Goal: Contribute content: Add original content to the website for others to see

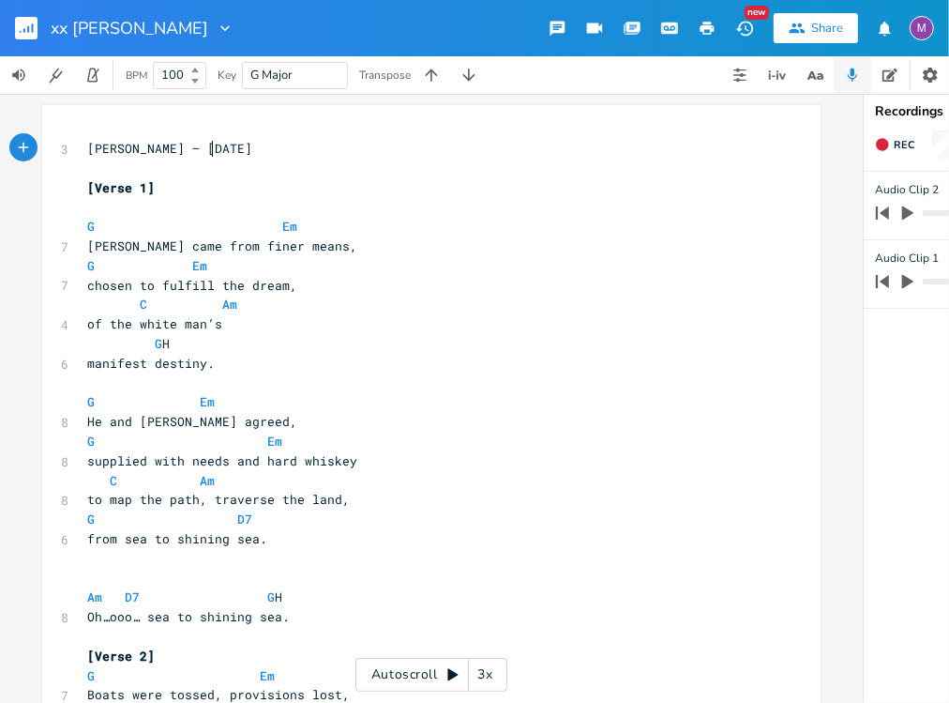
scroll to position [20, 0]
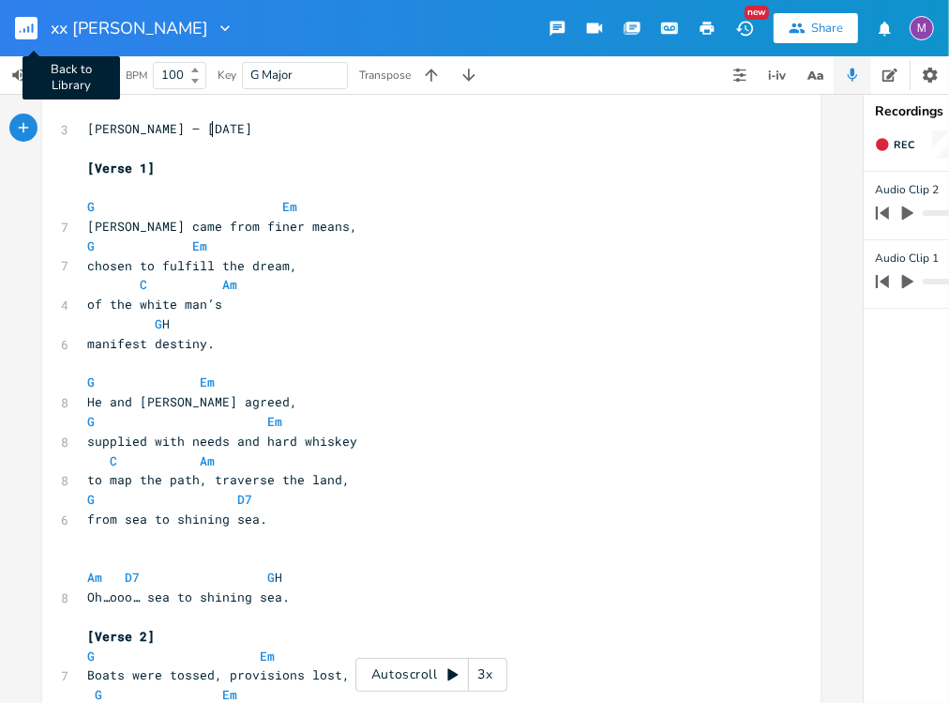
click at [32, 23] on rect "button" at bounding box center [26, 28] width 23 height 23
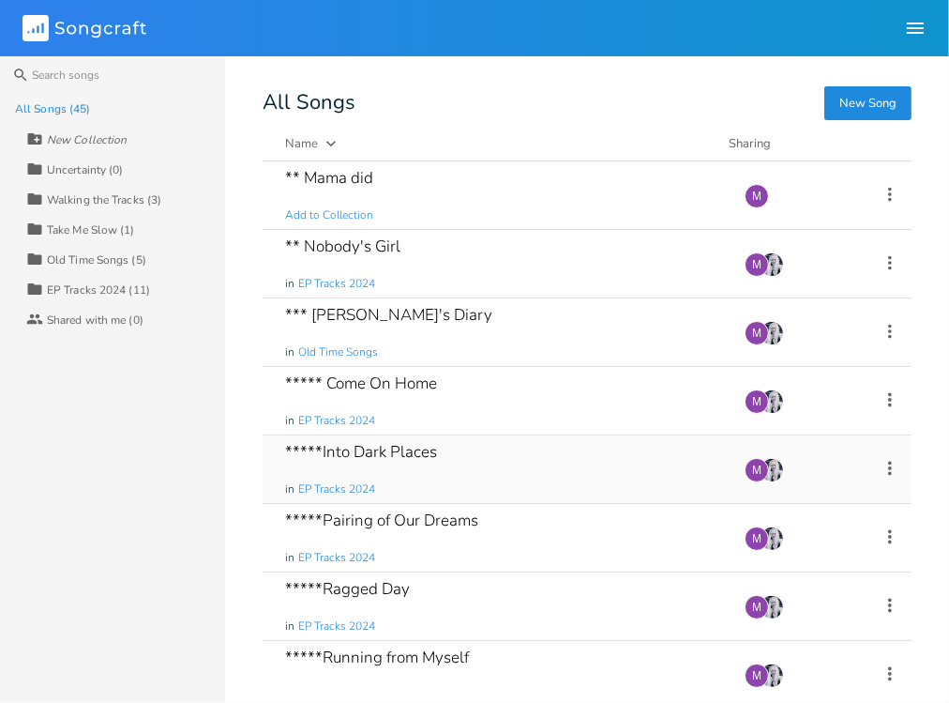
click at [422, 456] on div "*****Into Dark Places" at bounding box center [361, 452] width 152 height 16
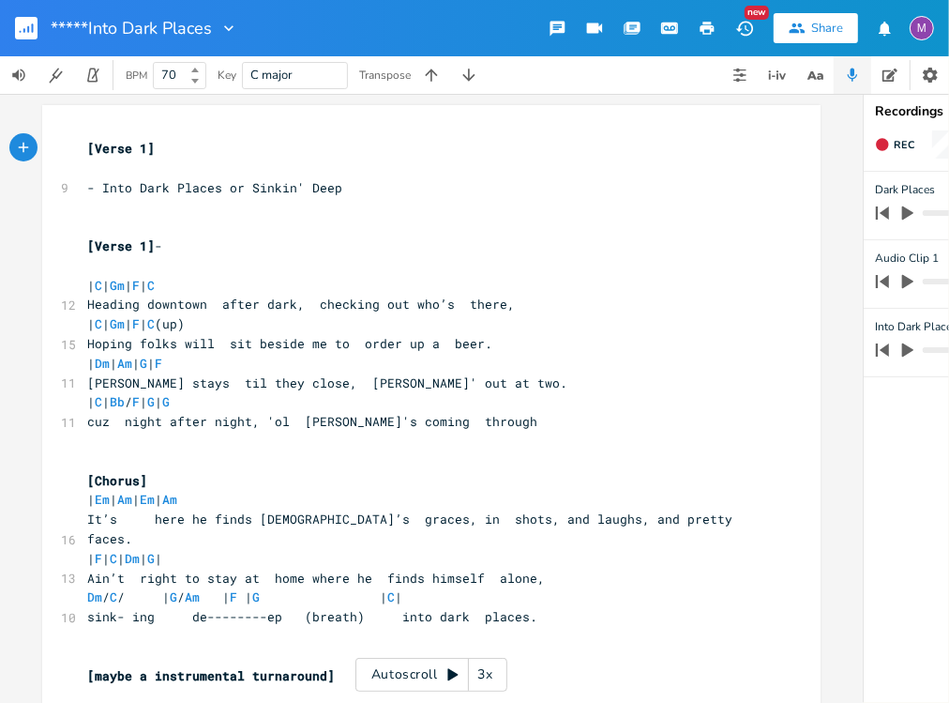
click at [39, 30] on button "button" at bounding box center [34, 28] width 38 height 45
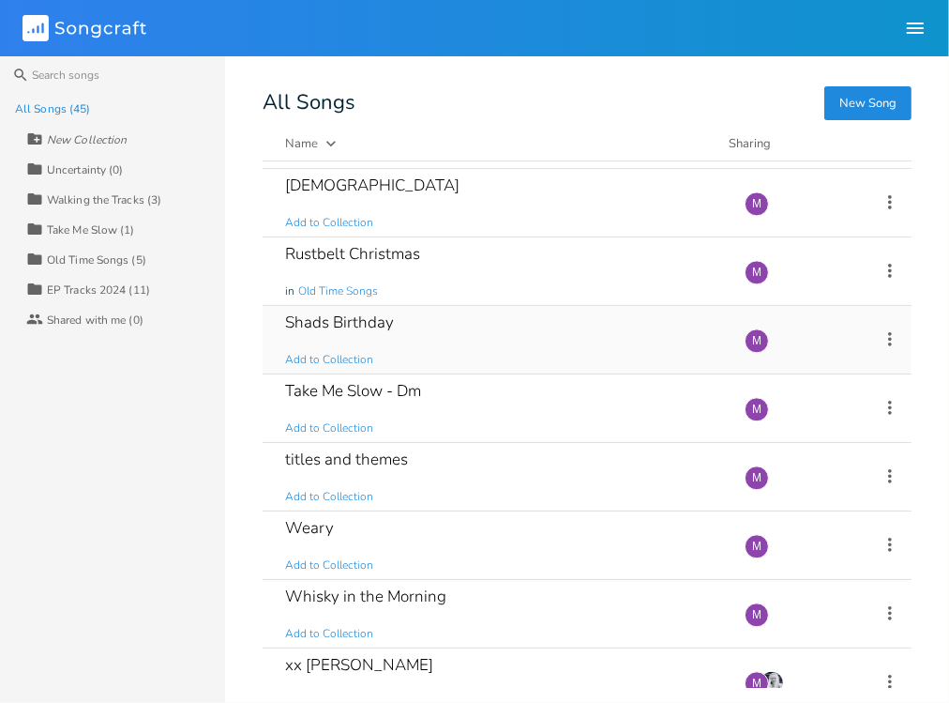
scroll to position [2535, 0]
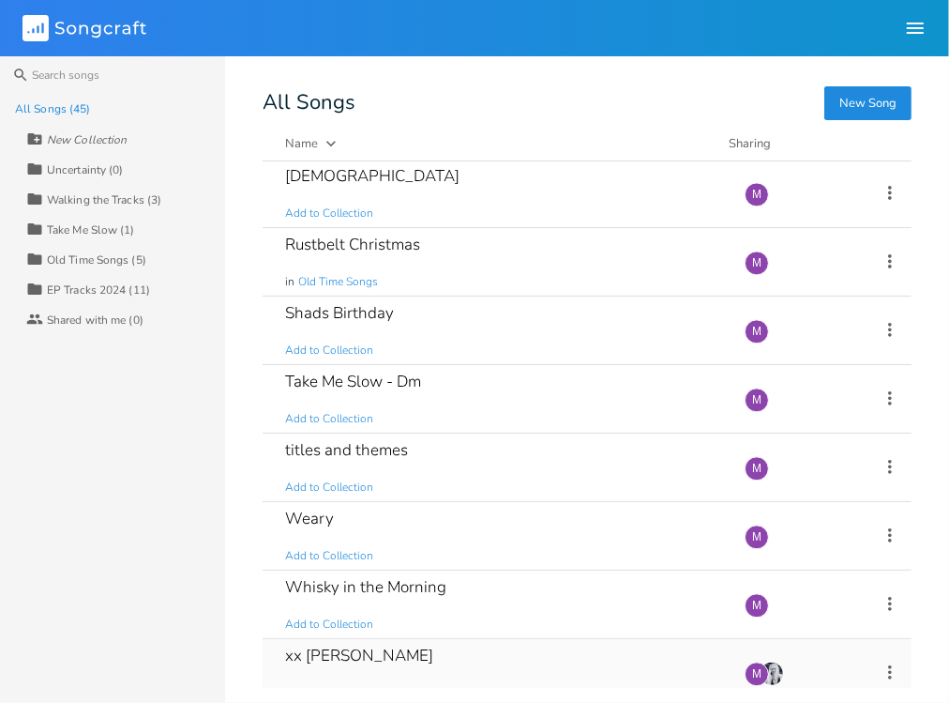
click at [331, 659] on div "xx [PERSON_NAME] in Old Time Songs" at bounding box center [503, 673] width 437 height 68
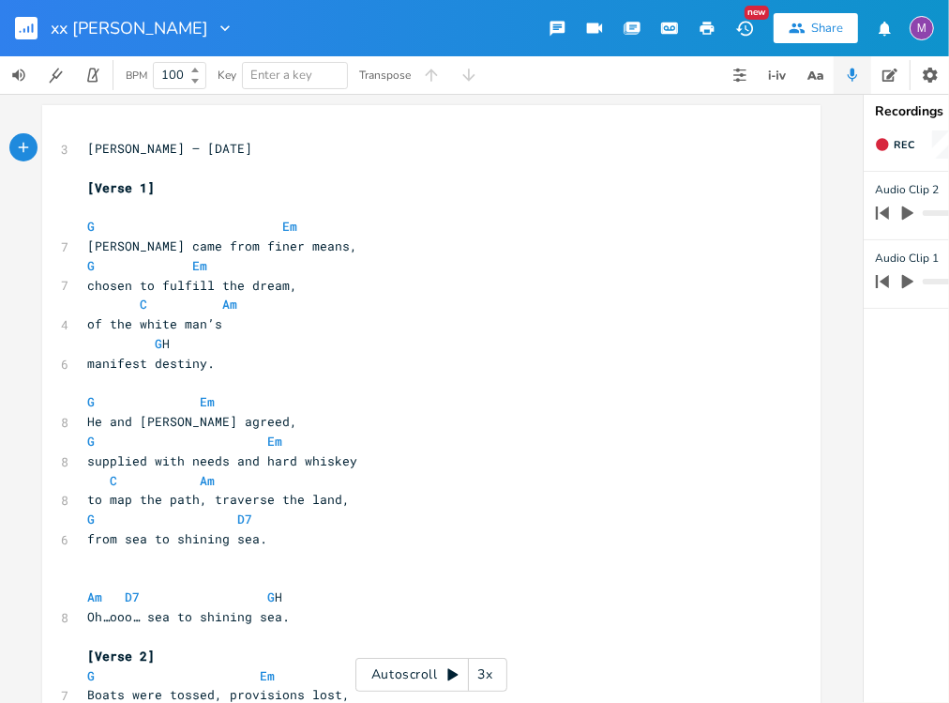
click at [446, 674] on icon at bounding box center [453, 674] width 15 height 15
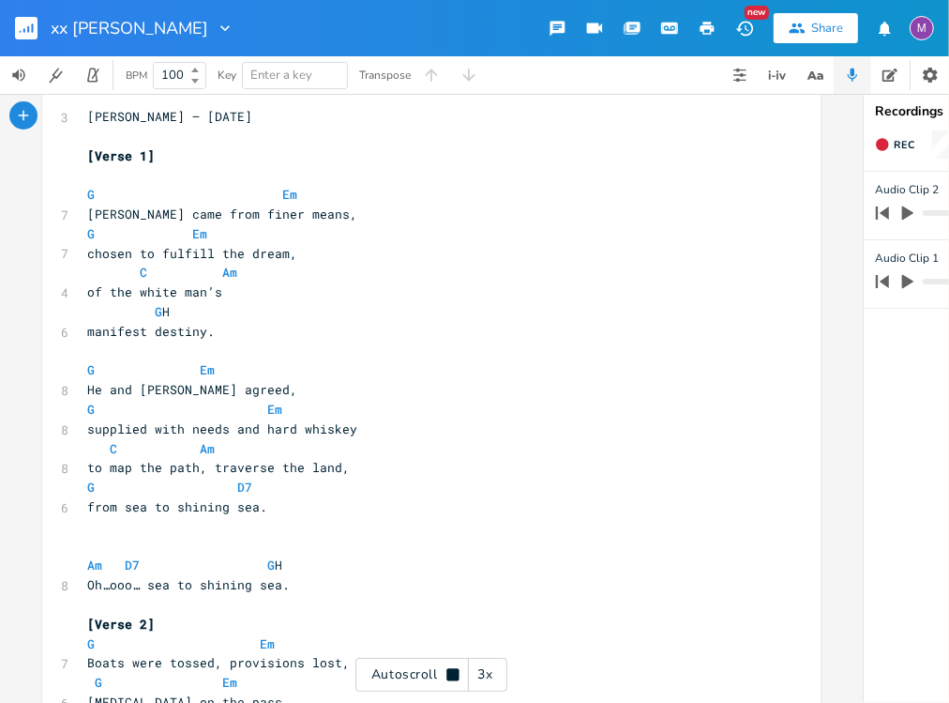
click at [447, 676] on icon at bounding box center [452, 674] width 12 height 12
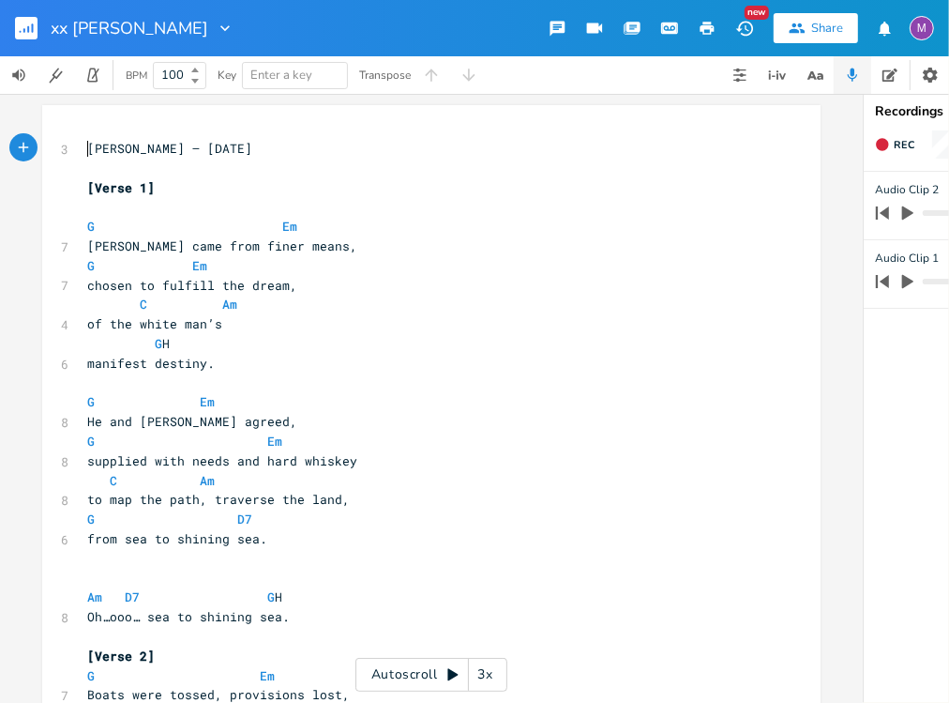
click at [87, 155] on span "[PERSON_NAME] – [DATE]" at bounding box center [169, 148] width 165 height 17
type textarea "ballad of"
click at [450, 673] on icon at bounding box center [452, 675] width 10 height 12
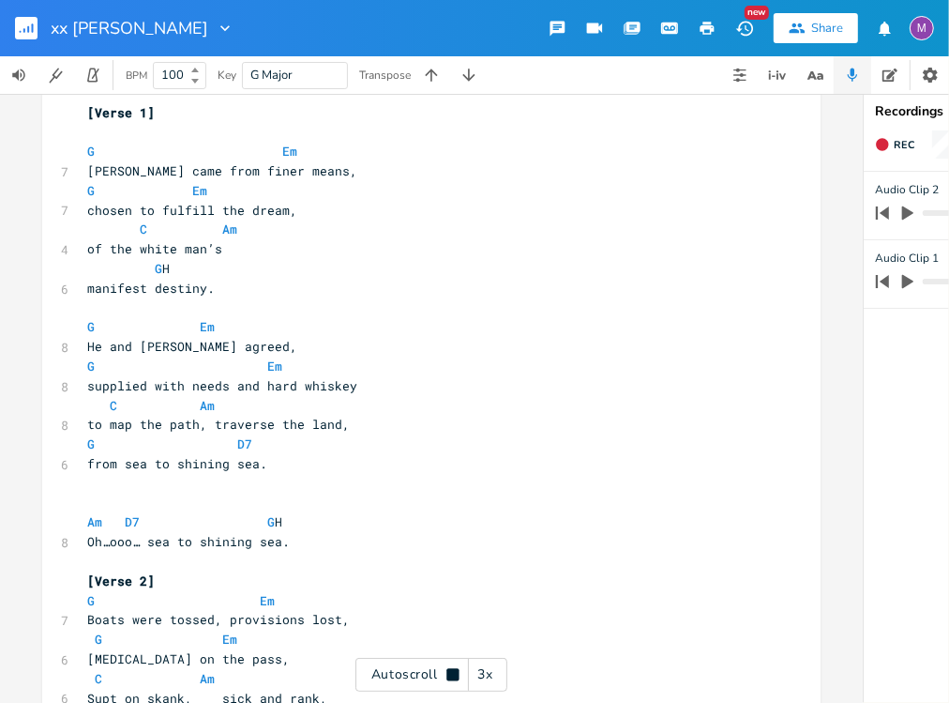
scroll to position [77, 0]
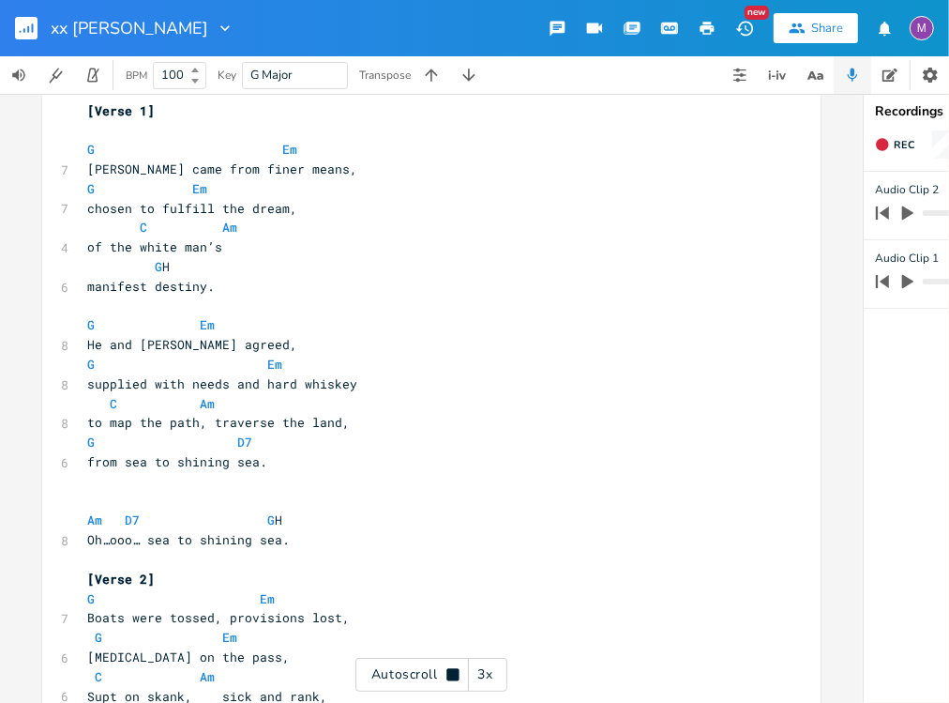
click at [449, 671] on icon at bounding box center [452, 674] width 12 height 12
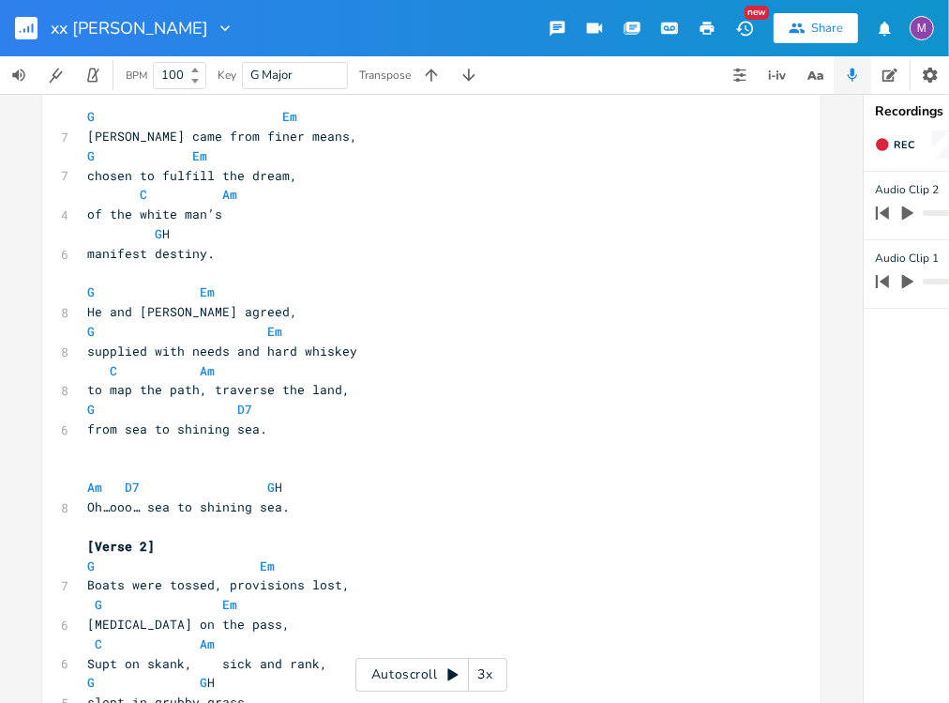
scroll to position [116, 0]
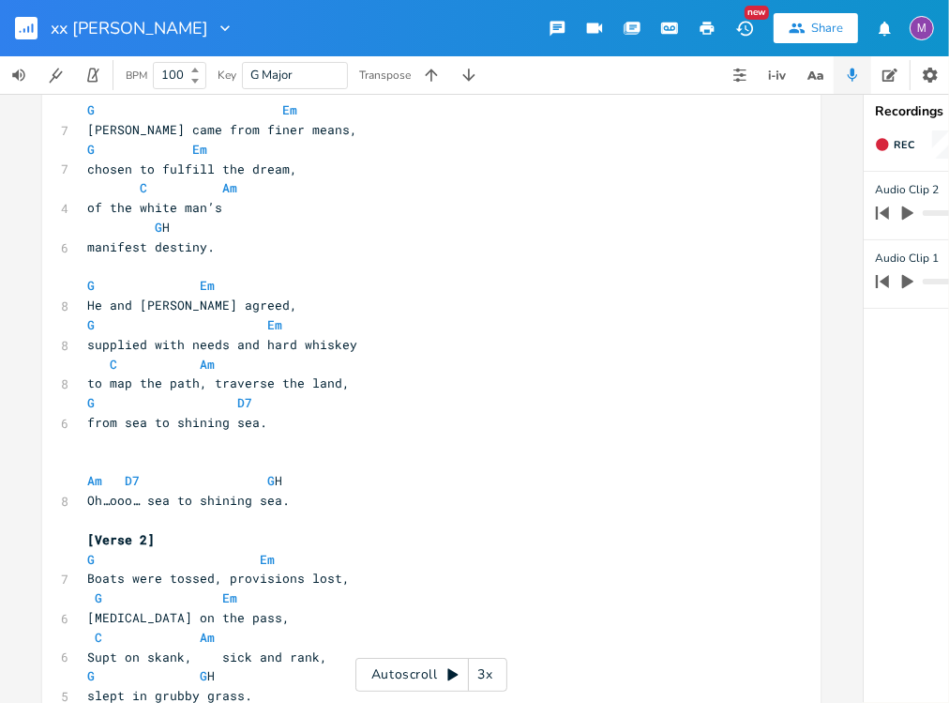
click at [499, 673] on div "3x" at bounding box center [486, 674] width 34 height 34
click at [499, 673] on div "4x" at bounding box center [486, 674] width 34 height 34
click at [499, 673] on div "5x" at bounding box center [486, 674] width 34 height 34
click at [498, 673] on div "1x" at bounding box center [486, 674] width 34 height 34
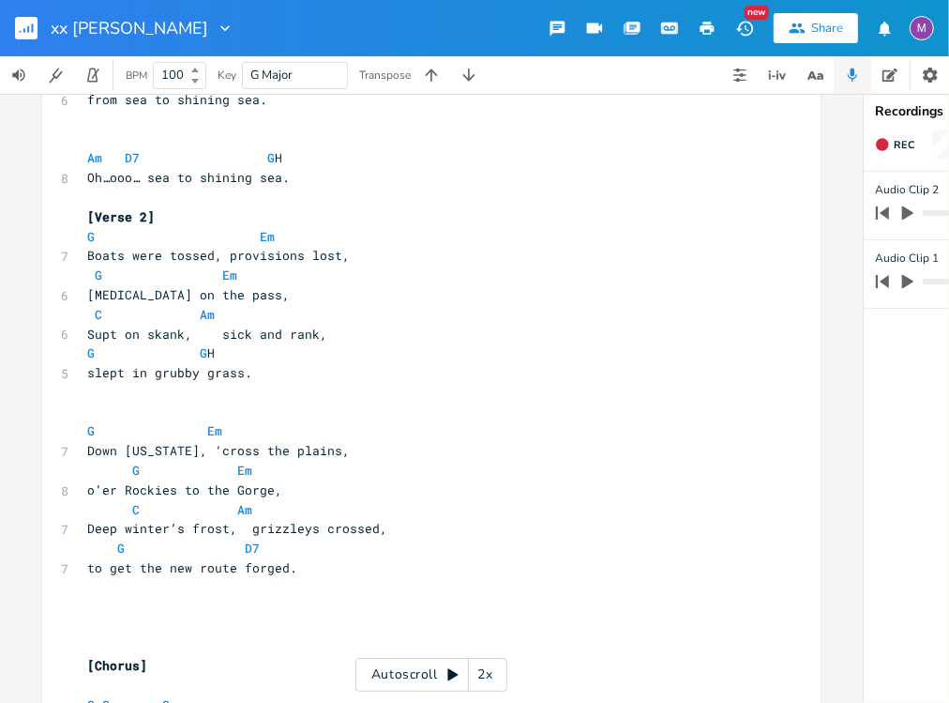
scroll to position [446, 0]
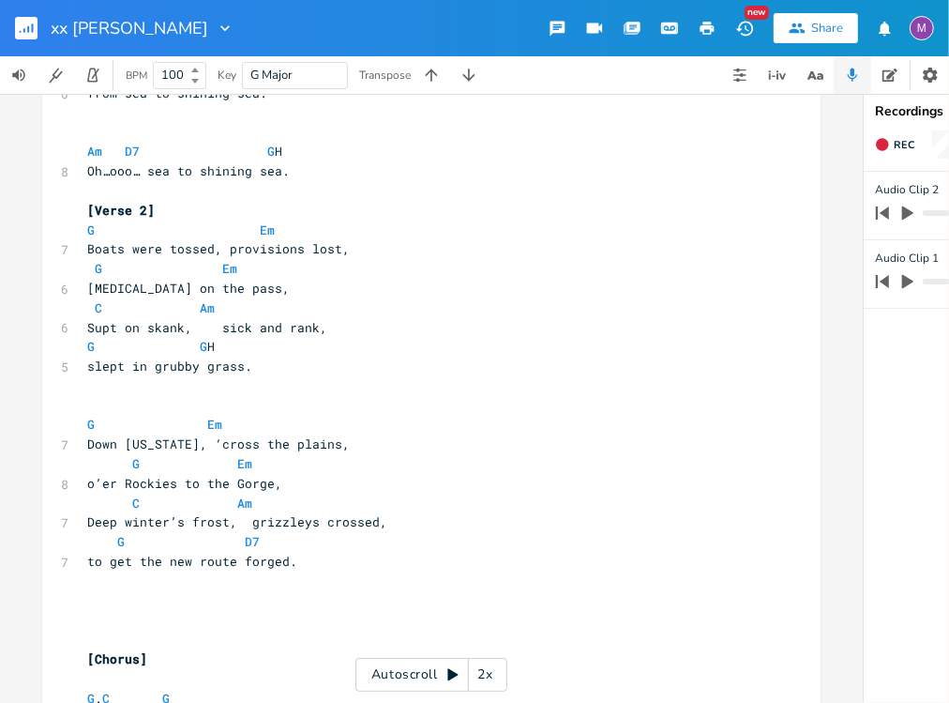
click at [453, 666] on div "Autoscroll 2x" at bounding box center [431, 674] width 152 height 34
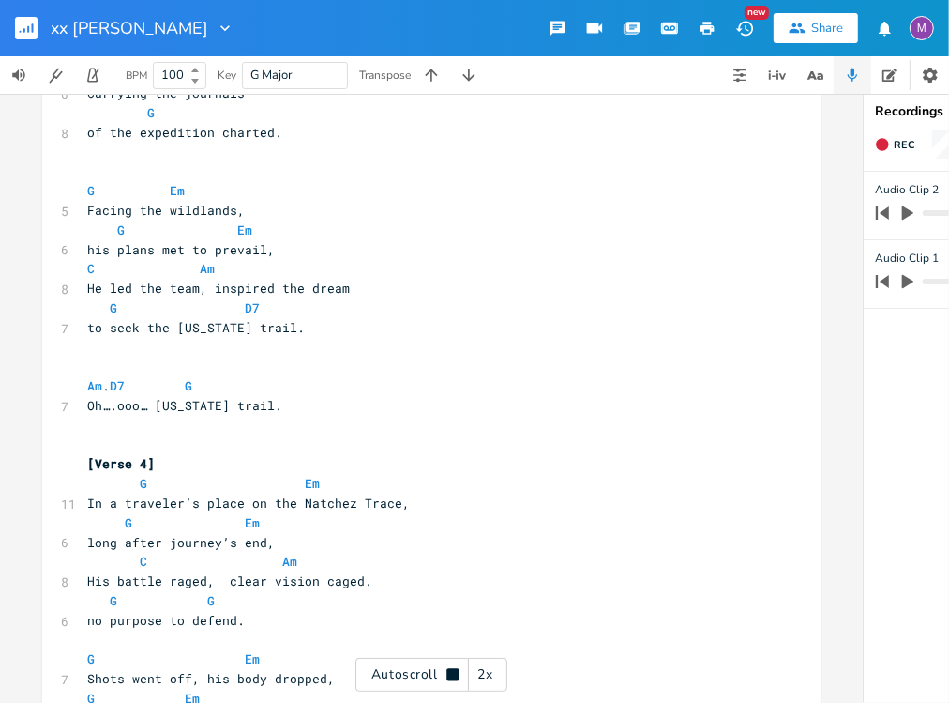
click at [478, 672] on div "2x" at bounding box center [486, 674] width 34 height 34
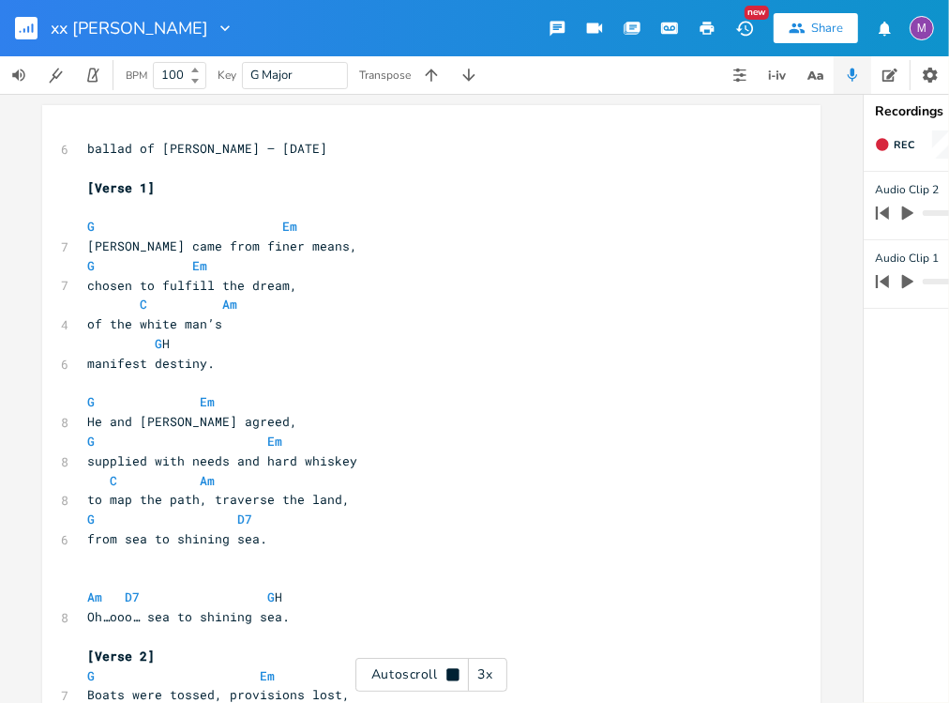
scroll to position [0, 0]
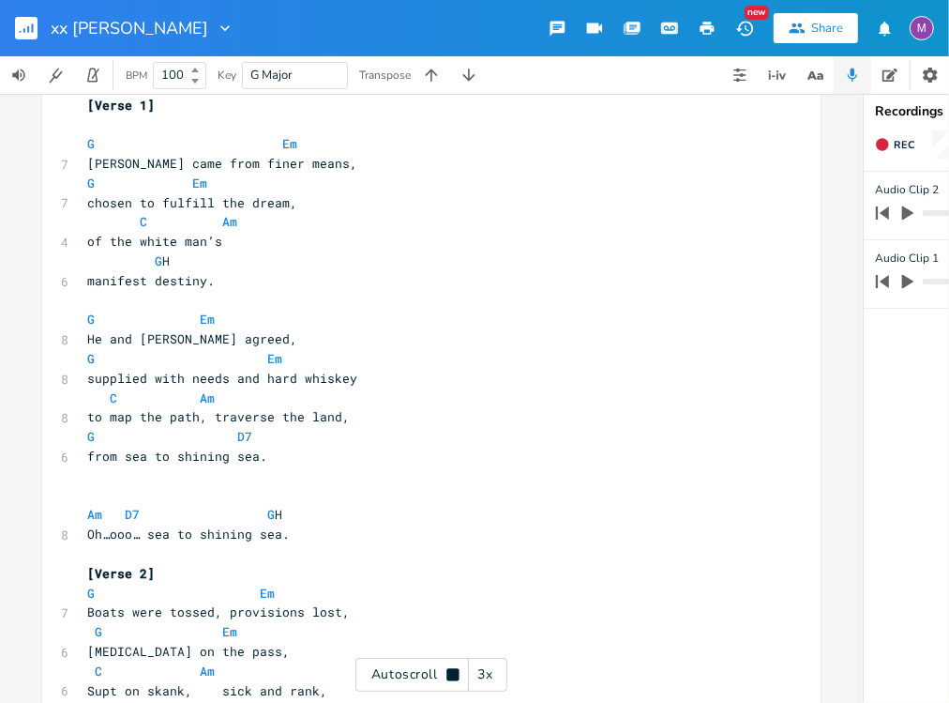
click at [446, 667] on icon at bounding box center [453, 674] width 15 height 15
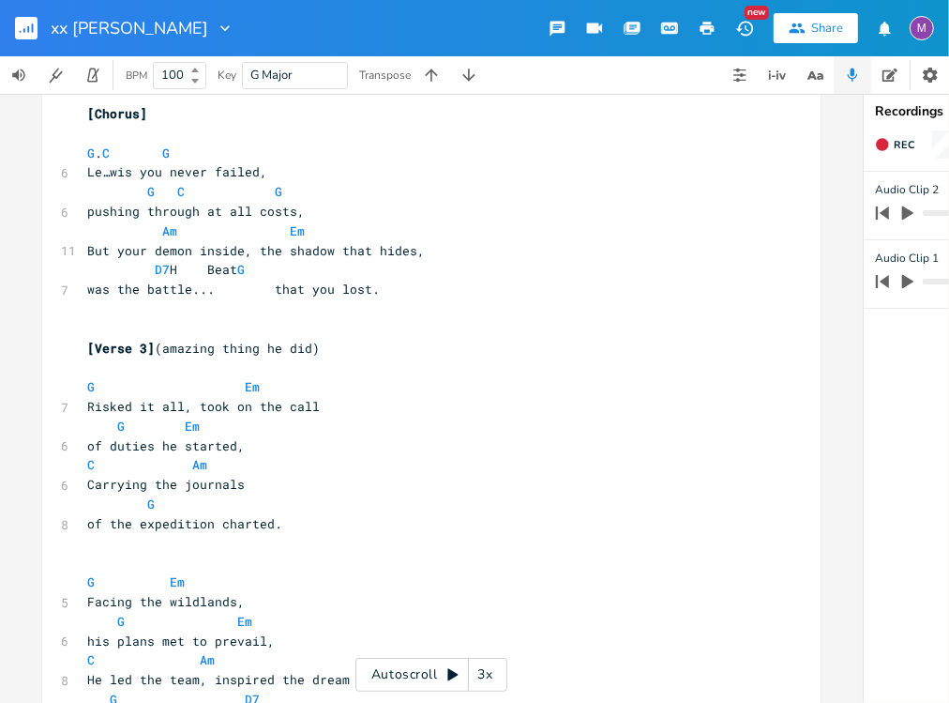
scroll to position [986, 0]
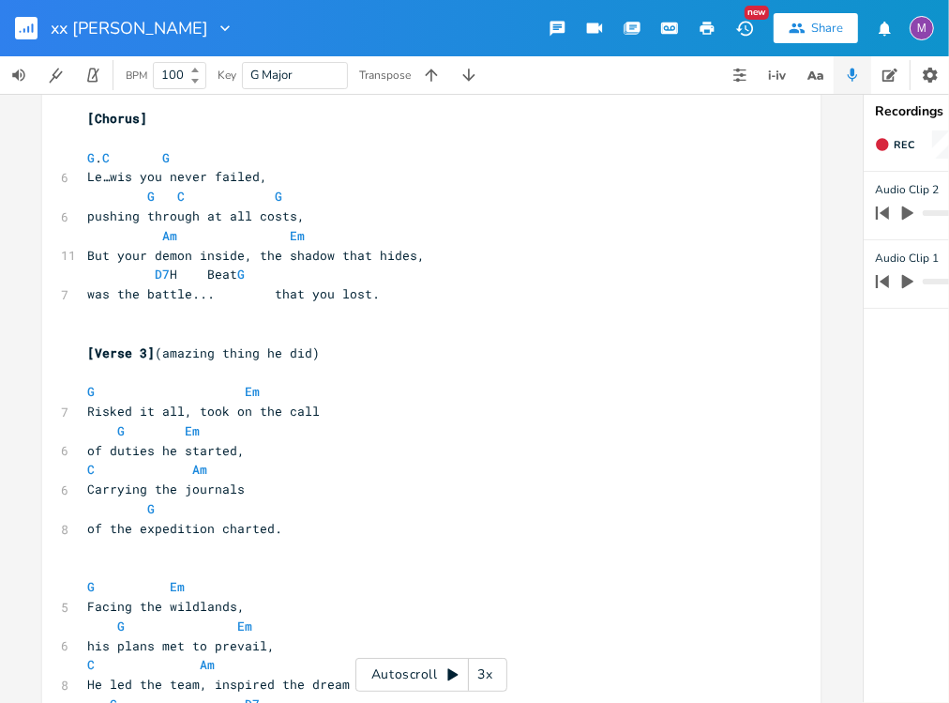
click at [448, 673] on icon at bounding box center [452, 675] width 10 height 12
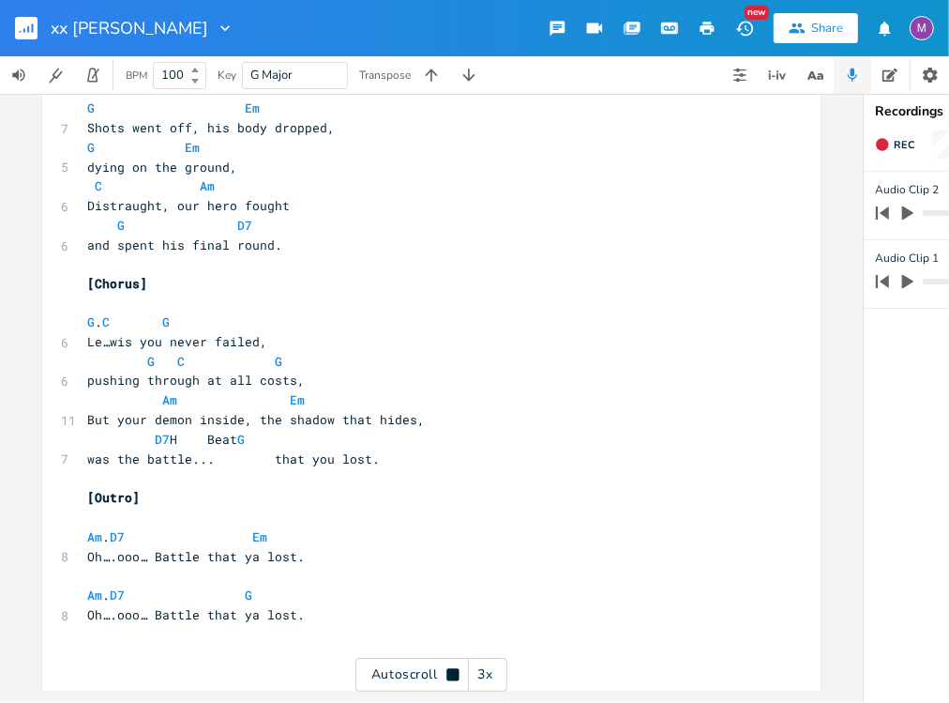
scroll to position [1942, 0]
